Goal: Task Accomplishment & Management: Use online tool/utility

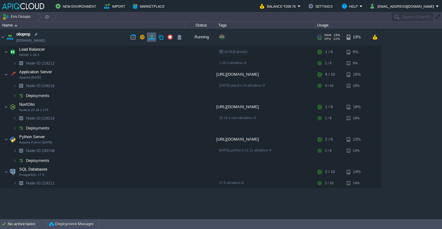
click at [150, 38] on button "button" at bounding box center [152, 37] width 6 height 6
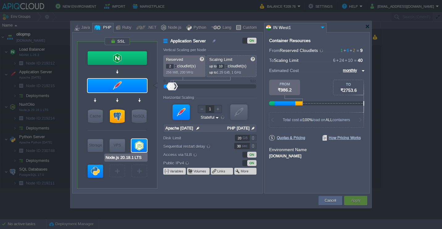
type input "PostgreSQL 17.0"
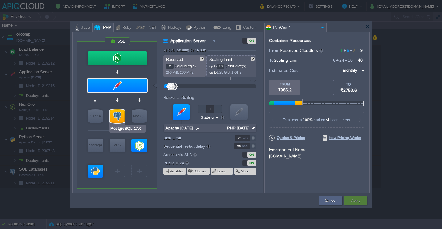
click at [115, 115] on div at bounding box center [117, 116] width 15 height 14
type input "SQL Databases"
type input "PostgreSQL 17.0"
type input "null"
type input "17.0-almalinux-9"
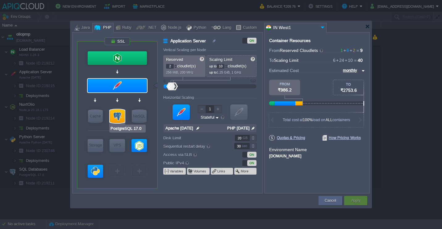
type input "Stateless"
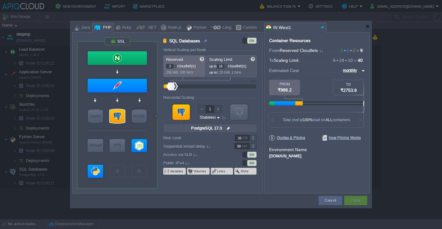
click at [252, 153] on div "ON" at bounding box center [251, 154] width 9 height 6
click at [355, 198] on button "Apply" at bounding box center [355, 200] width 9 height 6
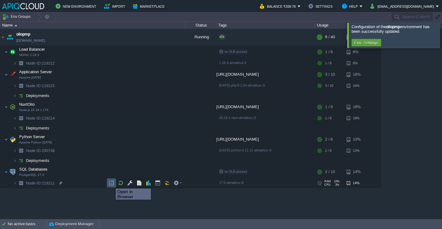
click at [111, 183] on button "button" at bounding box center [112, 183] width 6 height 6
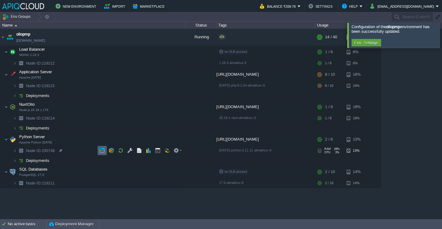
click at [101, 151] on button "button" at bounding box center [102, 150] width 6 height 6
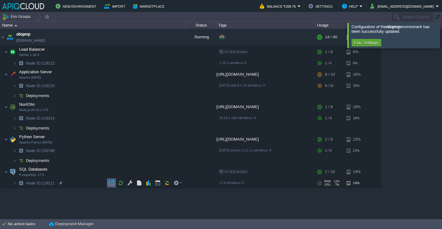
click at [109, 183] on button "button" at bounding box center [112, 183] width 6 height 6
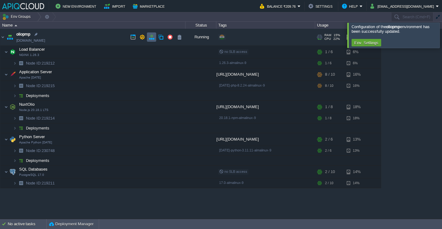
click at [152, 39] on button "button" at bounding box center [152, 37] width 6 height 6
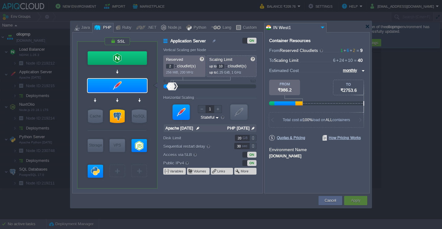
type input "PostgreSQL 17.0"
click at [121, 115] on div at bounding box center [117, 116] width 15 height 14
type input "SQL Databases"
type input "PostgreSQL 17.0"
type input "null"
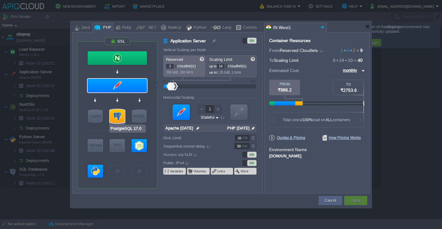
type input "17.0-almalinux-9"
type input "Stateless"
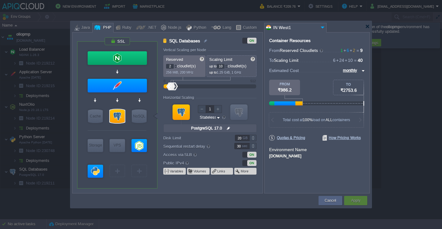
type input "Node.js 20.18.1 LTS"
click at [131, 149] on div at bounding box center [138, 145] width 15 height 13
type input "NuxtOlio"
type input "8"
type input "Node.js 20.18...."
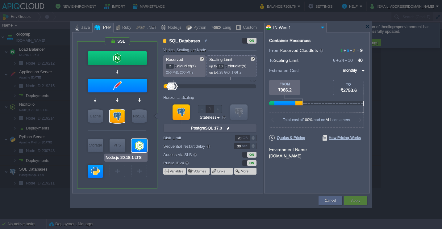
type input "null"
type input "20.18.1-npm"
type input "Stateful"
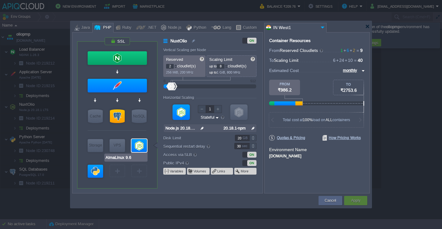
type input "Apache Python [DATE]"
click at [93, 172] on div at bounding box center [95, 170] width 15 height 13
type input "Python Server"
type input "6"
type input "Apache Python..."
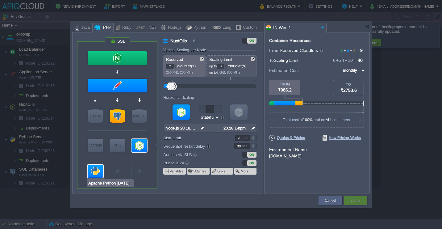
type input "null"
type input "Python [DATE]"
type input "PostgreSQL 17.0"
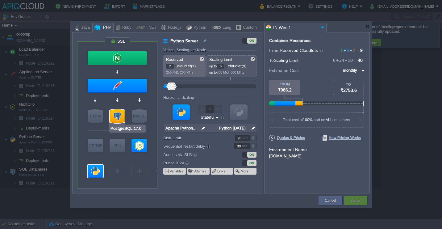
click at [113, 117] on div at bounding box center [117, 116] width 15 height 14
type input "SQL Databases"
type input "10"
type input "PostgreSQL 17.0"
type input "null"
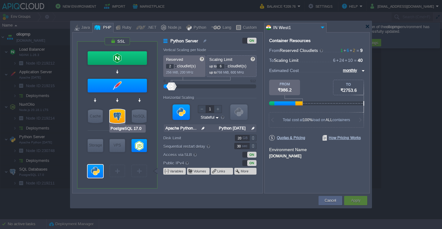
type input "17.0-almalinux-9"
type input "Stateless"
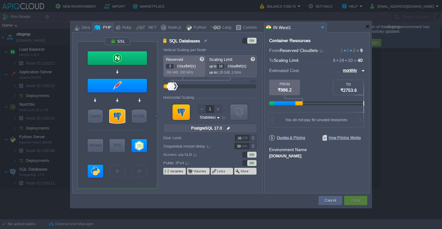
type input "NGINX 1.26.3"
click at [136, 59] on div at bounding box center [117, 58] width 59 height 14
type input "Load Balancer"
type input "1"
type input "6"
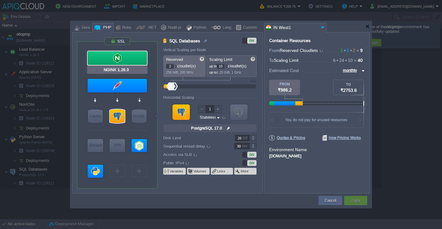
type input "NGINX 1.26.3"
type input "null"
type input "1.26.3-almalin..."
type input "Stateful"
type input "Apache [DATE]"
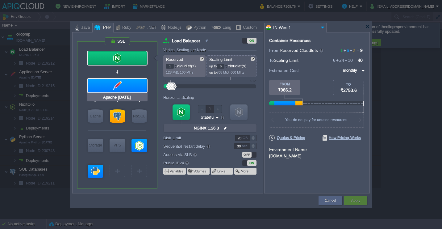
click at [134, 84] on div at bounding box center [117, 86] width 59 height 14
type input "Application Server"
type input "2"
type input "10"
type input "Apache [DATE]"
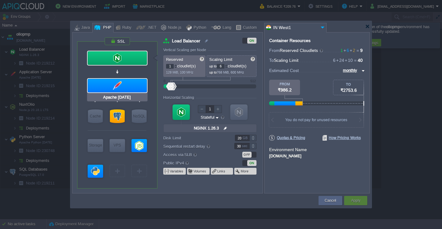
type input "null"
type input "PHP [DATE]"
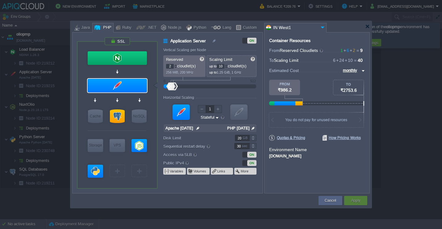
type input "NGINX 1.26.3"
click at [123, 61] on div at bounding box center [117, 58] width 59 height 14
type input "Load Balancer"
type input "1"
type input "6"
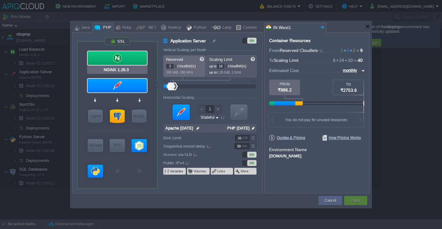
type input "NGINX 1.26.3"
type input "null"
type input "1.26.3-almalin..."
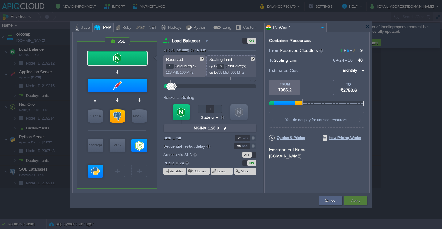
click at [249, 154] on div "OFF" at bounding box center [246, 154] width 9 height 6
type input "PostgreSQL 17.0"
click at [121, 111] on div at bounding box center [117, 116] width 15 height 14
type input "SQL Databases"
type input "2"
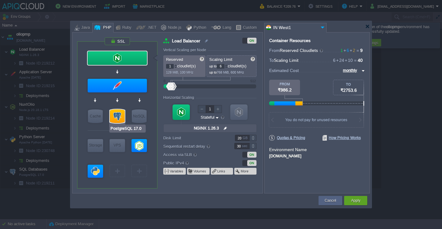
type input "10"
type input "PostgreSQL 17.0"
type input "null"
type input "17.0-almalinux-9"
type input "Stateless"
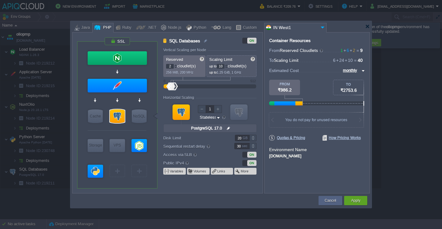
click at [244, 151] on div "ON" at bounding box center [241, 154] width 30 height 6
click at [244, 153] on div "ON" at bounding box center [249, 154] width 14 height 6
type input "NGINX 1.26.3"
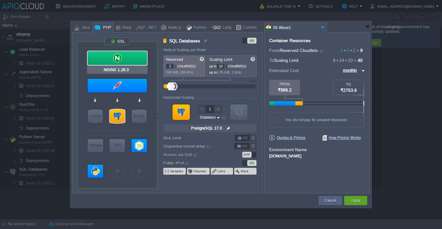
click at [133, 60] on div at bounding box center [117, 58] width 59 height 14
type input "Load Balancer"
type input "1"
type input "6"
type input "NGINX 1.26.3"
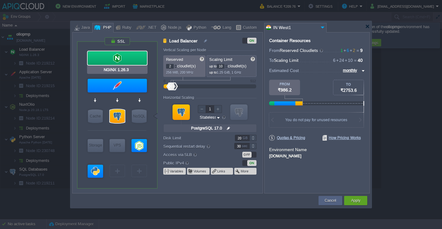
type input "null"
type input "1.26.3-almalin..."
type input "Stateful"
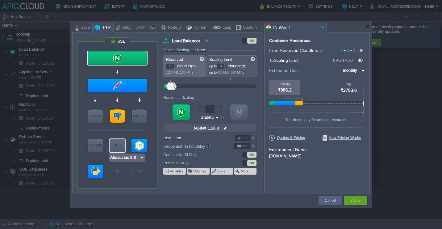
type input "PostgreSQL 17.0"
click at [118, 110] on div at bounding box center [117, 116] width 15 height 14
type input "SQL Databases"
type input "2"
type input "10"
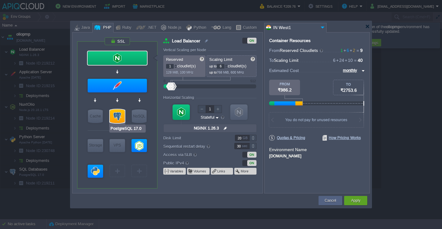
type input "PostgreSQL 17.0"
type input "null"
type input "17.0-almalinux-9"
type input "Stateless"
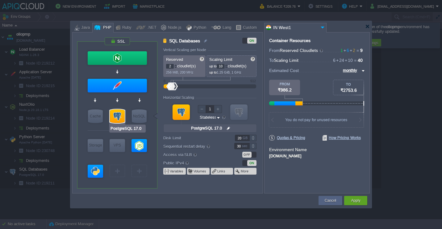
type input "Redis 7.2.4"
click at [360, 204] on div "Apply" at bounding box center [355, 200] width 14 height 9
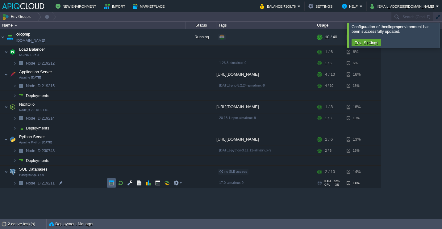
click at [109, 182] on button "button" at bounding box center [112, 183] width 6 height 6
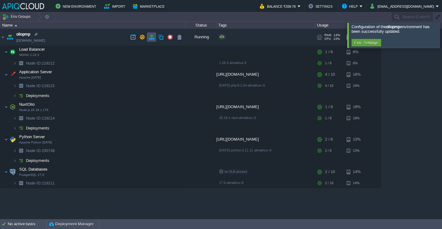
click at [151, 37] on button "button" at bounding box center [152, 37] width 6 height 6
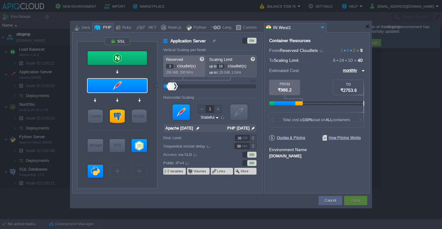
type input "PostgreSQL 17.0"
click at [119, 116] on div at bounding box center [117, 116] width 15 height 14
type input "SQL Databases"
type input "PostgreSQL 17.0"
type input "null"
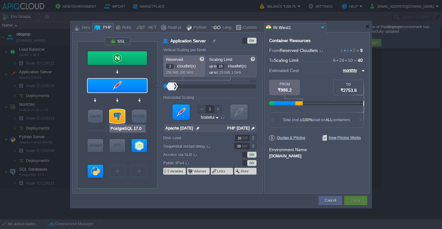
type input "17.0-almalinux-9"
type input "Stateless"
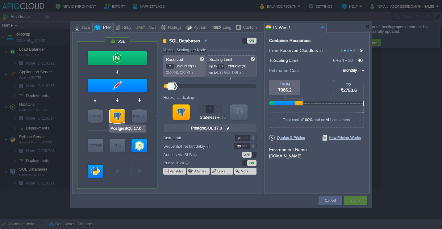
type input "Redis 7.2.4"
click at [252, 151] on div "OFF" at bounding box center [241, 154] width 30 height 6
click at [252, 154] on div "OFF" at bounding box center [249, 154] width 14 height 6
click at [349, 200] on div "Apply" at bounding box center [355, 200] width 14 height 9
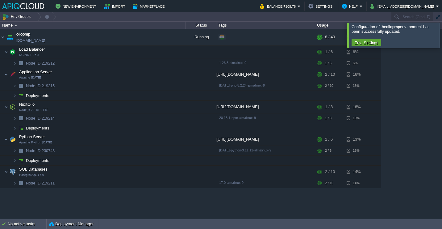
click at [441, 36] on div at bounding box center [449, 35] width 0 height 25
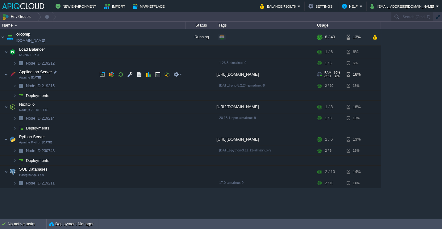
click at [76, 74] on td "Application Server Apache [DATE]" at bounding box center [92, 74] width 185 height 13
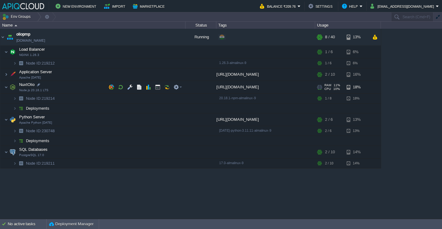
click at [68, 87] on td "NuxtOlio Node.js 20.18.1 LTS" at bounding box center [92, 87] width 185 height 13
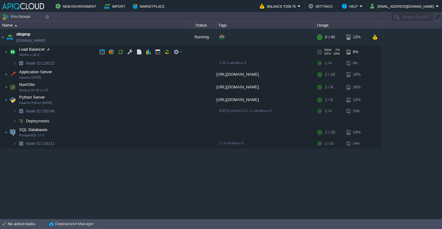
click at [69, 52] on td "Load Balancer NGINX 1.26.3" at bounding box center [92, 52] width 185 height 13
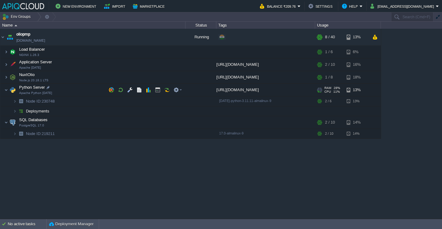
click at [66, 89] on td "Python Server Apache Python [DATE]" at bounding box center [92, 90] width 185 height 13
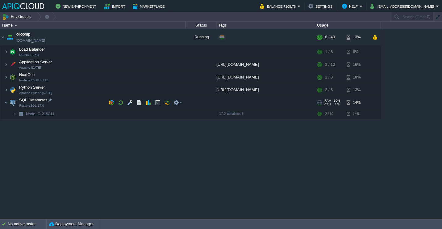
click at [68, 102] on td "SQL Databases PostgreSQL 17.0" at bounding box center [92, 102] width 185 height 13
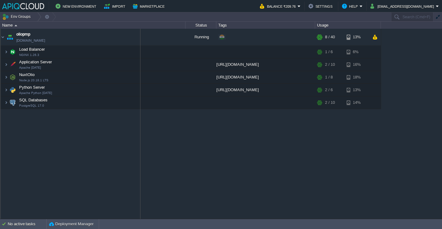
drag, startPoint x: 185, startPoint y: 26, endPoint x: 140, endPoint y: 26, distance: 45.0
click at [140, 26] on tr "Name Status Tags Usage" at bounding box center [190, 25] width 380 height 7
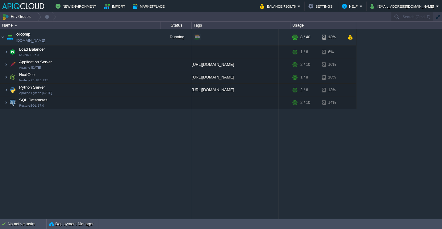
drag, startPoint x: 291, startPoint y: 25, endPoint x: 278, endPoint y: 25, distance: 12.3
click at [278, 25] on tr "Name Status Tags Usage" at bounding box center [178, 25] width 356 height 7
drag, startPoint x: 283, startPoint y: 26, endPoint x: 325, endPoint y: 25, distance: 41.3
click at [325, 25] on tr "Name Status Tags Usage" at bounding box center [174, 25] width 349 height 7
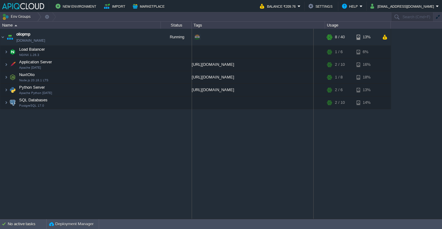
drag, startPoint x: 325, startPoint y: 25, endPoint x: 313, endPoint y: 26, distance: 11.8
click at [313, 26] on tr "Name Status Tags Usage" at bounding box center [195, 25] width 390 height 7
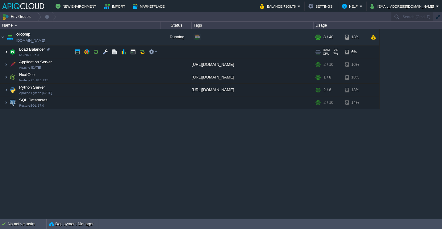
click at [6, 54] on img at bounding box center [6, 52] width 4 height 12
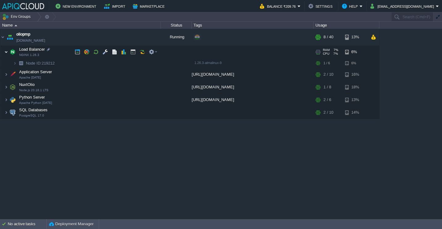
click at [6, 54] on img at bounding box center [6, 52] width 4 height 12
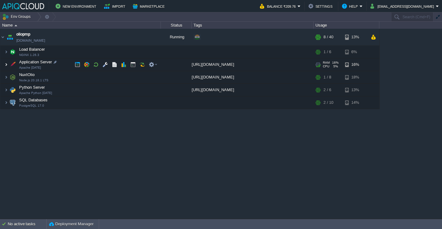
click at [7, 64] on img at bounding box center [6, 64] width 4 height 12
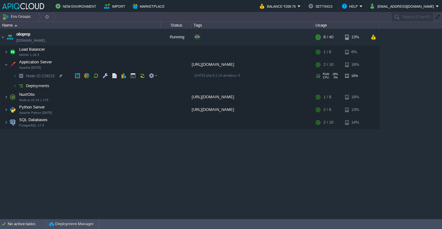
click at [12, 75] on img at bounding box center [8, 74] width 9 height 6
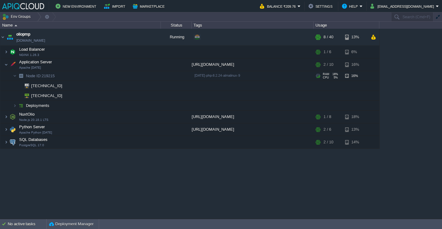
click at [12, 75] on img at bounding box center [8, 74] width 9 height 6
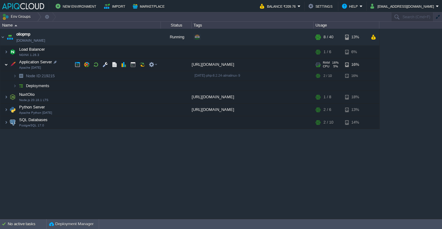
click at [6, 63] on img at bounding box center [6, 64] width 4 height 12
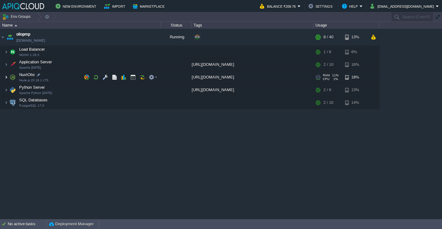
click at [7, 77] on img at bounding box center [6, 77] width 4 height 12
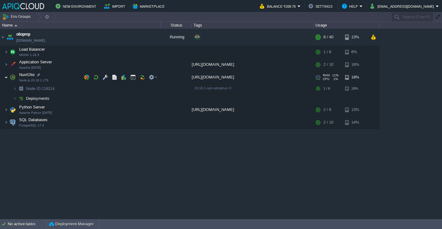
click at [7, 77] on img at bounding box center [6, 77] width 4 height 12
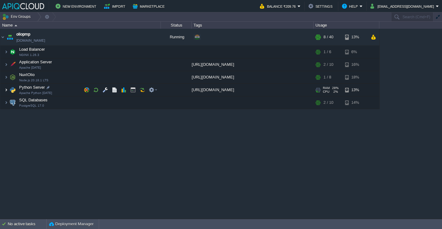
click at [6, 93] on img at bounding box center [6, 90] width 4 height 12
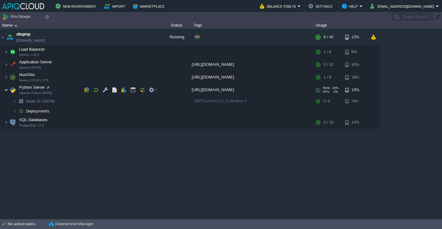
click at [6, 93] on img at bounding box center [6, 90] width 4 height 12
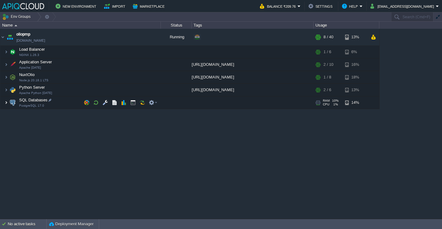
click at [6, 105] on img at bounding box center [6, 102] width 4 height 12
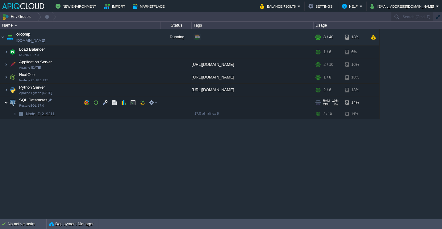
click at [6, 105] on img at bounding box center [6, 102] width 4 height 12
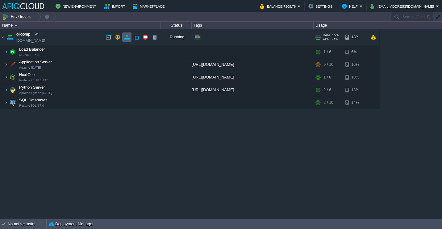
click at [129, 37] on button "button" at bounding box center [127, 37] width 6 height 6
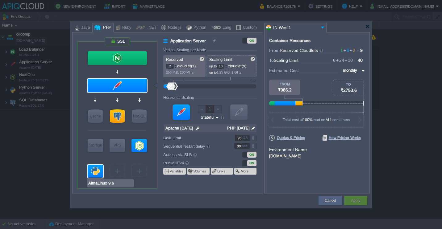
type input "PostgreSQL 17.0"
click at [119, 111] on div at bounding box center [117, 116] width 15 height 14
type input "SQL Databases"
type input "PostgreSQL 17.0"
type input "null"
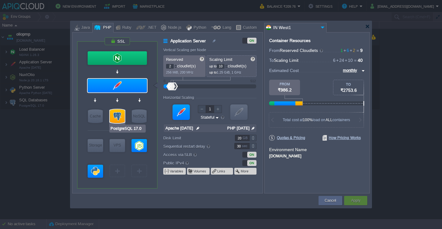
type input "17.0-almalinux-9"
type input "Stateless"
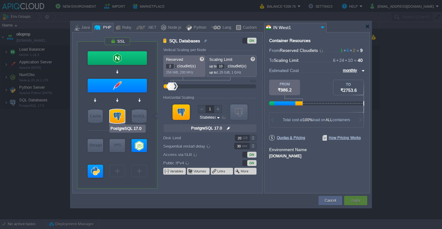
type input "Redis 7.2.4"
click at [366, 25] on div at bounding box center [367, 26] width 5 height 5
